Goal: Transaction & Acquisition: Purchase product/service

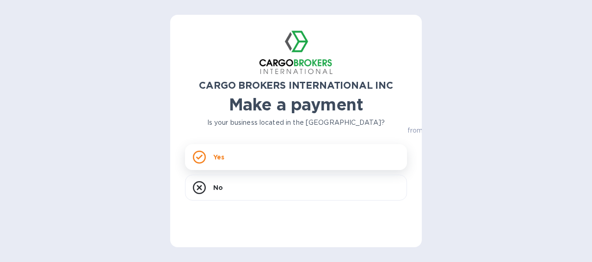
click at [196, 157] on icon at bounding box center [199, 157] width 13 height 13
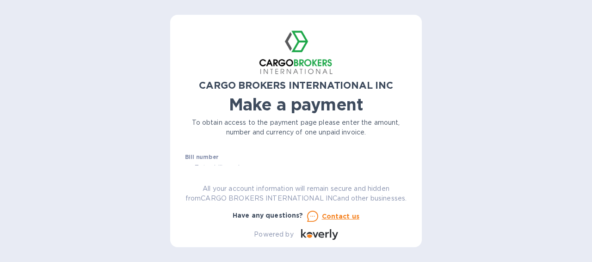
scroll to position [46, 0]
click at [367, 154] on div "USD" at bounding box center [364, 148] width 67 height 13
click at [268, 149] on div "CARGO BROKERS INTERNATIONAL INC Make a payment To obtain access to the payment …" at bounding box center [296, 135] width 222 height 211
click at [265, 157] on div "CARGO BROKERS INTERNATIONAL INC Make a payment To obtain access to the payment …" at bounding box center [296, 135] width 222 height 211
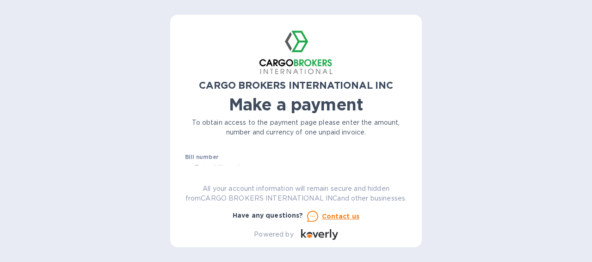
click at [404, 159] on div "CARGO BROKERS INTERNATIONAL INC Make a payment To obtain access to the payment …" at bounding box center [296, 135] width 222 height 211
click at [369, 154] on div "Bill number №" at bounding box center [296, 164] width 222 height 21
click at [243, 157] on div "CARGO BROKERS INTERNATIONAL INC Make a payment To obtain access to the payment …" at bounding box center [296, 135] width 222 height 211
click at [297, 124] on p "To obtain access to the payment page please enter the amount, number and curren…" at bounding box center [296, 127] width 222 height 19
click at [248, 150] on div "CARGO BROKERS INTERNATIONAL INC Make a payment To obtain access to the payment …" at bounding box center [296, 135] width 222 height 211
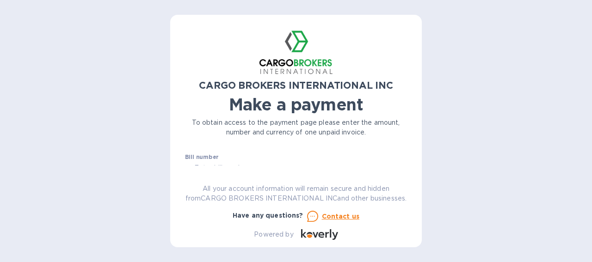
click at [314, 165] on div "CARGO BROKERS INTERNATIONAL INC Make a payment To obtain access to the payment …" at bounding box center [296, 135] width 222 height 211
click at [330, 160] on div "CARGO BROKERS INTERNATIONAL INC Make a payment To obtain access to the payment …" at bounding box center [296, 135] width 222 height 211
click at [330, 153] on div "CARGO BROKERS INTERNATIONAL INC Make a payment To obtain access to the payment …" at bounding box center [296, 135] width 222 height 211
click at [207, 157] on div "CARGO BROKERS INTERNATIONAL INC Make a payment To obtain access to the payment …" at bounding box center [296, 135] width 222 height 211
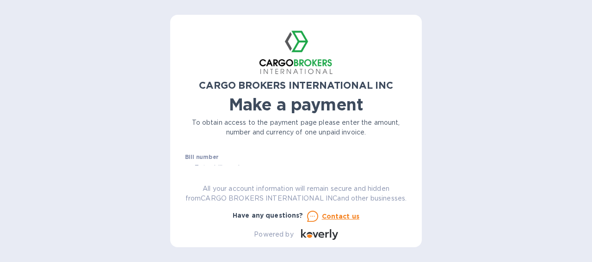
click at [208, 156] on div "CARGO BROKERS INTERNATIONAL INC Make a payment To obtain access to the payment …" at bounding box center [296, 135] width 222 height 211
click at [231, 156] on div "CARGO BROKERS INTERNATIONAL INC Make a payment To obtain access to the payment …" at bounding box center [296, 135] width 222 height 211
